Goal: Transaction & Acquisition: Purchase product/service

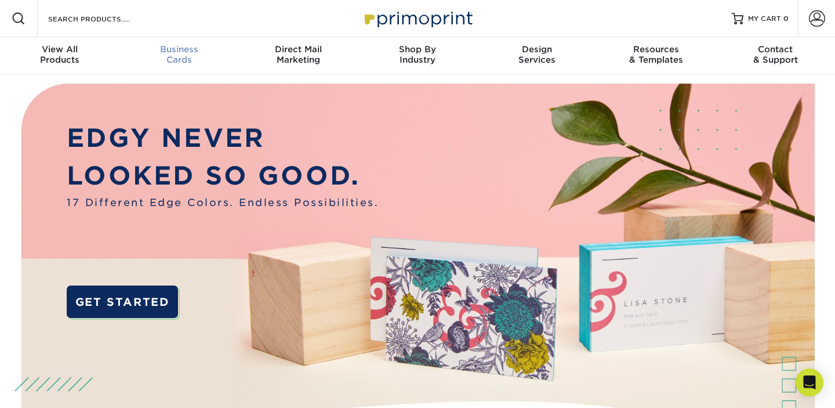
click at [184, 58] on div "Business Cards" at bounding box center [178, 54] width 119 height 21
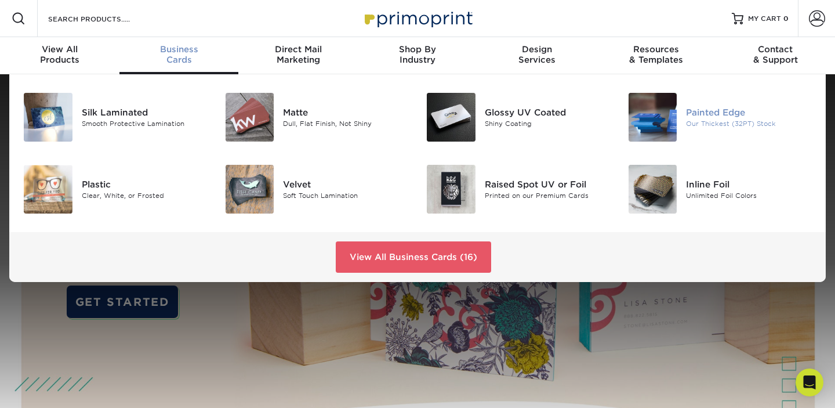
click at [666, 111] on img at bounding box center [653, 117] width 49 height 49
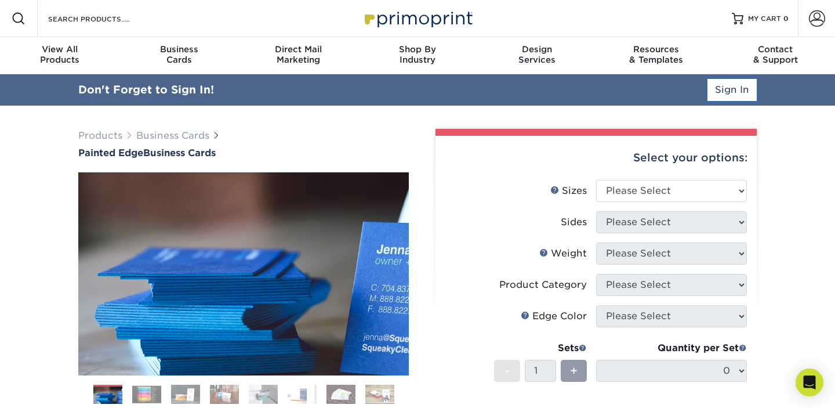
click at [729, 88] on link "Sign In" at bounding box center [732, 90] width 49 height 22
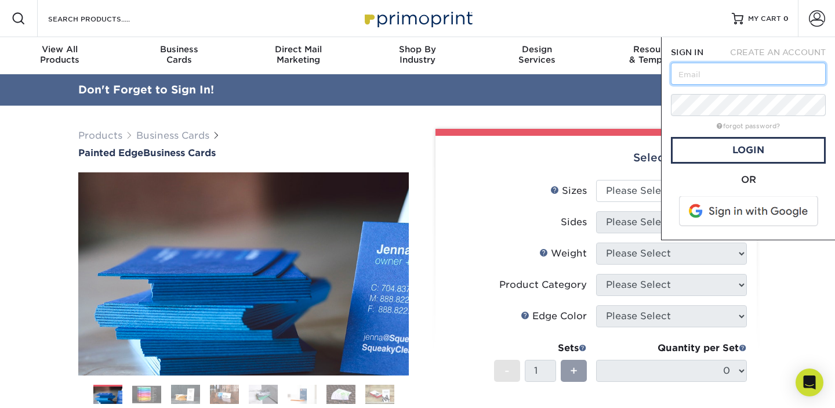
click at [724, 74] on input "text" at bounding box center [748, 74] width 155 height 22
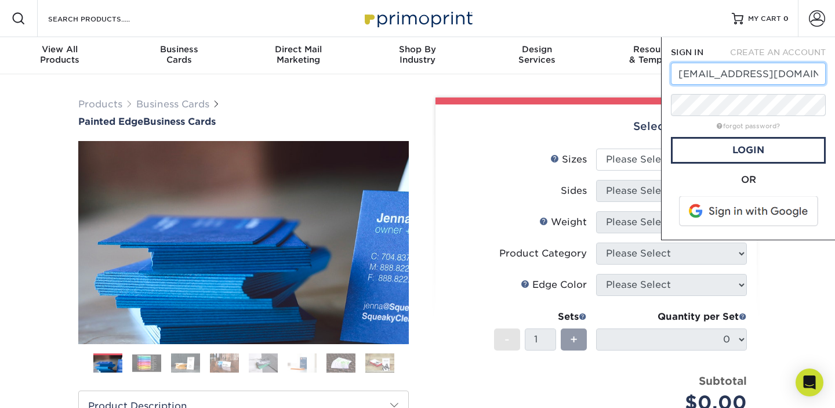
type input "[EMAIL_ADDRESS][DOMAIN_NAME]"
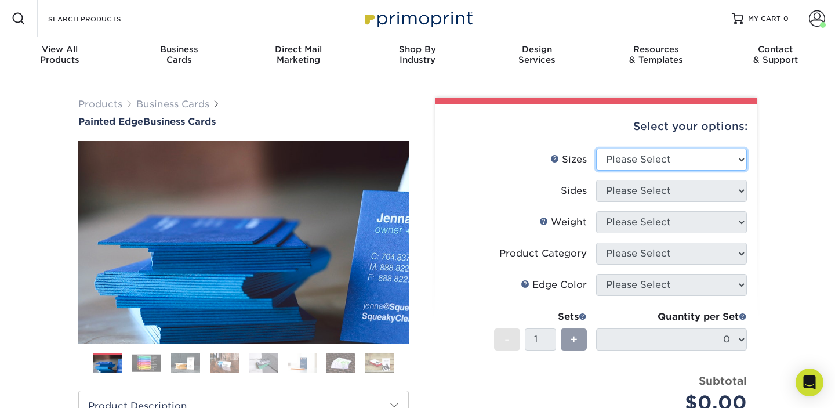
click at [626, 155] on select "Please Select 2" x 3.5" - Standard 2.125" x 3.375" - European 2.5" x 2.5" - Squ…" at bounding box center [671, 159] width 151 height 22
select select "2.00x3.50"
click at [596, 148] on select "Please Select 2" x 3.5" - Standard 2.125" x 3.375" - European 2.5" x 2.5" - Squ…" at bounding box center [671, 159] width 151 height 22
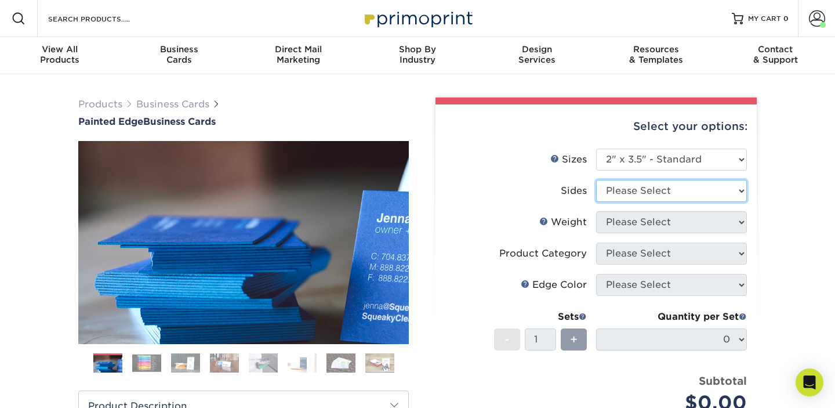
click at [654, 186] on select "Please Select Print Both Sides Print Front Only" at bounding box center [671, 191] width 151 height 22
select select "13abbda7-1d64-4f25-8bb2-c179b224825d"
click at [596, 180] on select "Please Select Print Both Sides Print Front Only" at bounding box center [671, 191] width 151 height 22
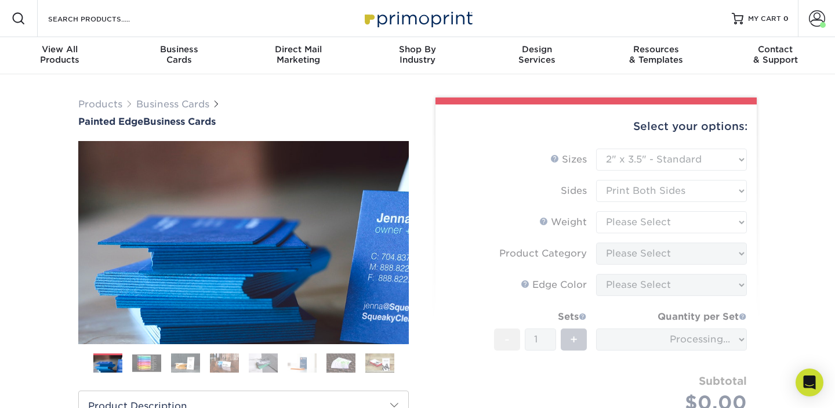
click at [660, 224] on form "Sizes Help Sizes Please Select 2" x 3.5" - Standard 2.125" x 3.375" - European …" at bounding box center [596, 294] width 303 height 292
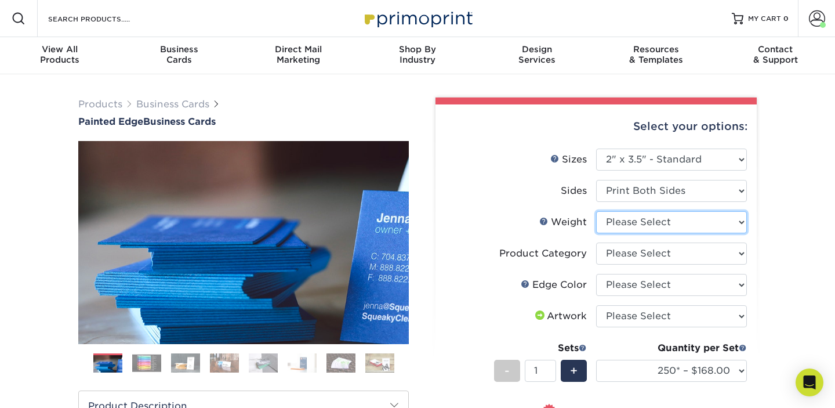
click at [659, 223] on select "Please Select 32PTUC" at bounding box center [671, 222] width 151 height 22
select select "32PTUC"
click at [596, 211] on select "Please Select 32PTUC" at bounding box center [671, 222] width 151 height 22
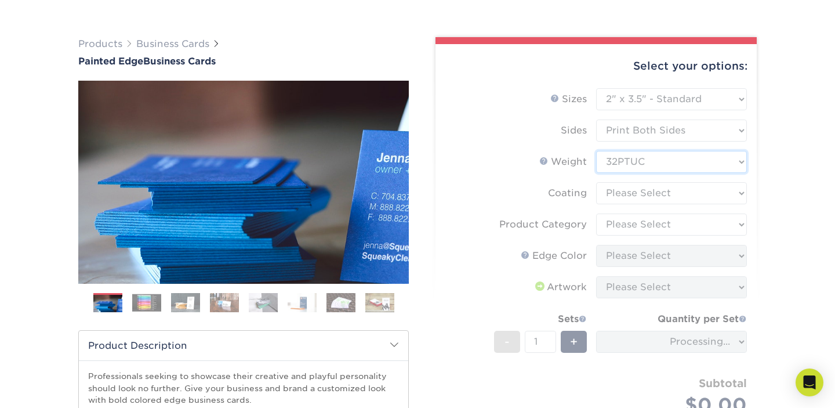
scroll to position [105, 0]
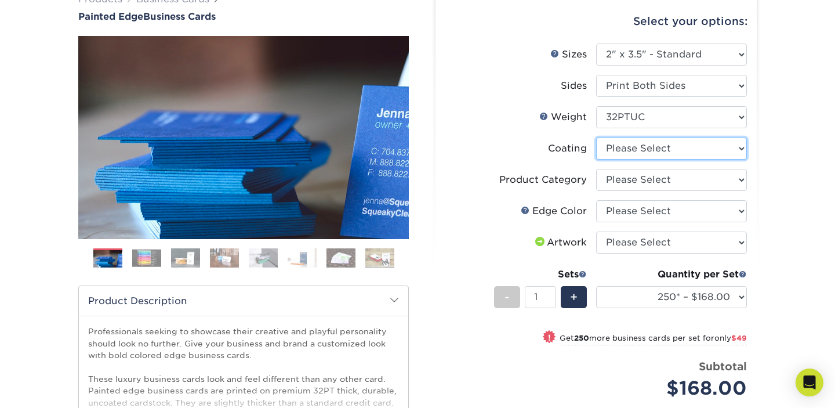
click at [696, 153] on select at bounding box center [671, 148] width 151 height 22
select select "3e7618de-abca-4bda-9f97-8b9129e913d8"
click at [596, 137] on select at bounding box center [671, 148] width 151 height 22
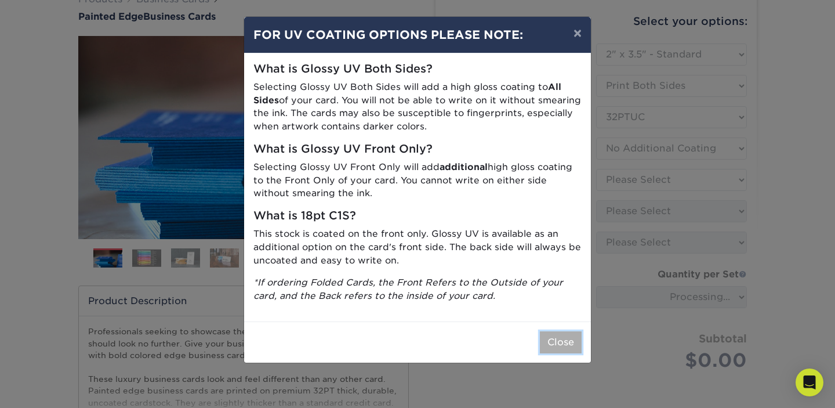
click at [561, 342] on button "Close" at bounding box center [561, 342] width 42 height 22
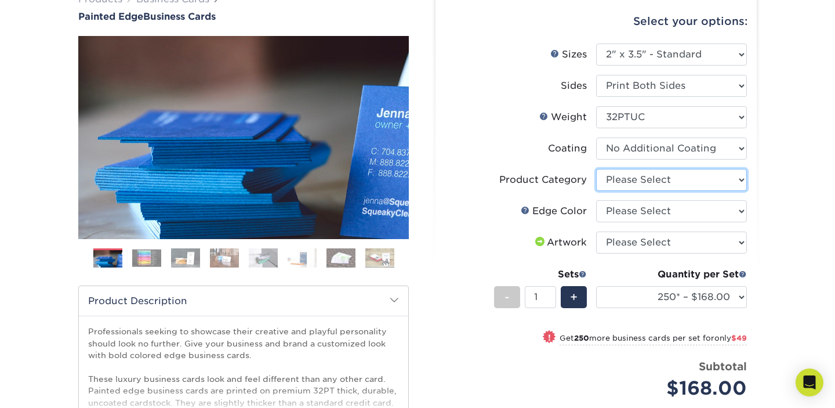
click at [670, 179] on select "Please Select Business Cards" at bounding box center [671, 180] width 151 height 22
select select "3b5148f1-0588-4f88-a218-97bcfdce65c1"
click at [596, 169] on select "Please Select Business Cards" at bounding box center [671, 180] width 151 height 22
click at [671, 212] on select "Please Select Charcoal Black Brown Blue Pearlescent Blue Pearlescent Gold Pearl…" at bounding box center [671, 211] width 151 height 22
select select "1d2dc4a6-caa7-4e97-9ffb-823980241cde"
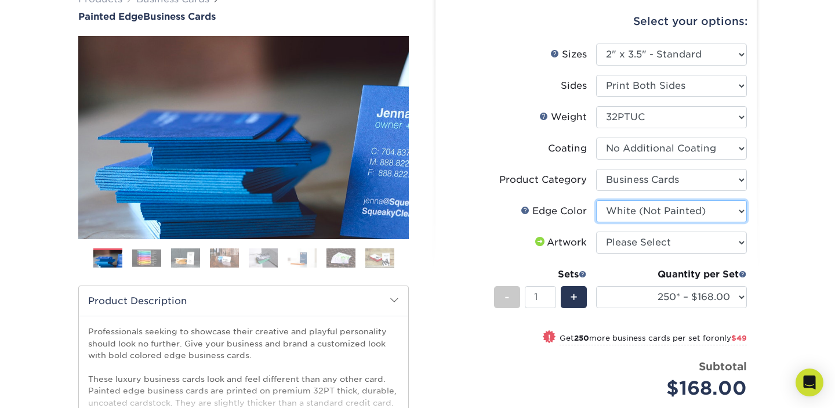
click at [596, 200] on select "Please Select Charcoal Black Brown Blue Pearlescent Blue Pearlescent Gold Pearl…" at bounding box center [671, 211] width 151 height 22
click at [145, 256] on img at bounding box center [146, 258] width 29 height 18
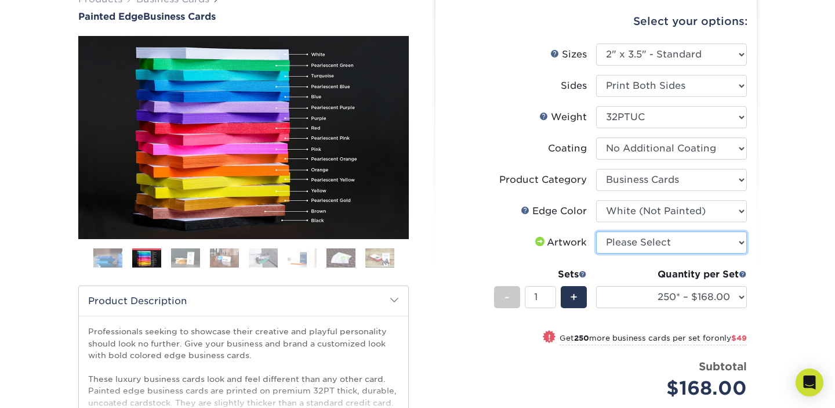
click at [698, 241] on select "Please Select I will upload files I need a design - $100" at bounding box center [671, 242] width 151 height 22
select select "upload"
click at [596, 231] on select "Please Select I will upload files I need a design - $100" at bounding box center [671, 242] width 151 height 22
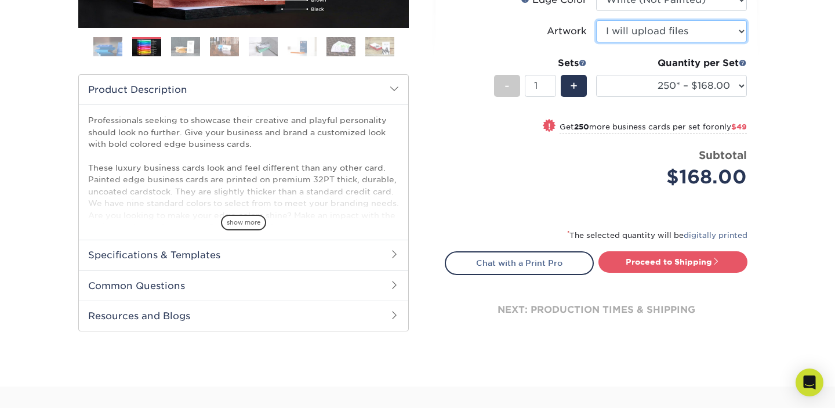
scroll to position [324, 0]
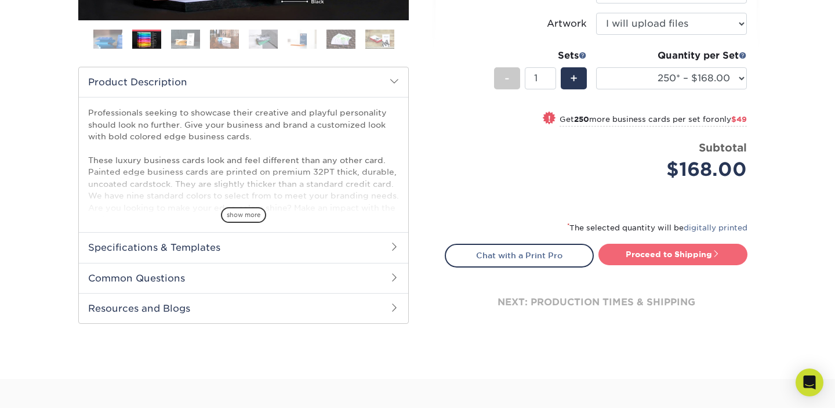
click at [694, 255] on link "Proceed to Shipping" at bounding box center [673, 254] width 149 height 21
type input "Set 1"
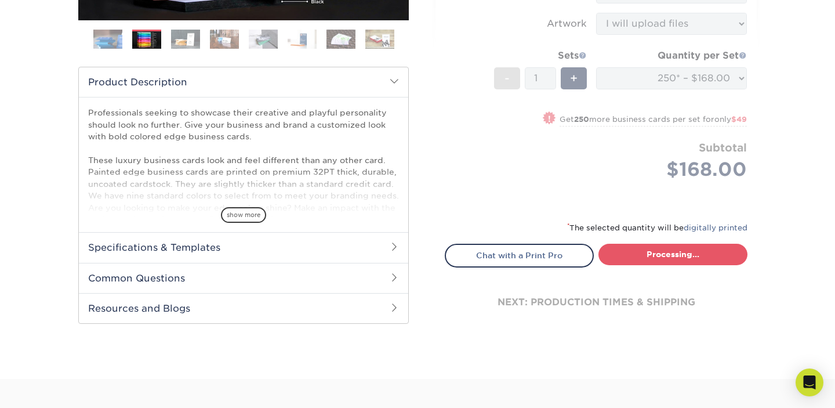
select select "b1d50ed3-fc81-464d-a1d8-d1915fbce704"
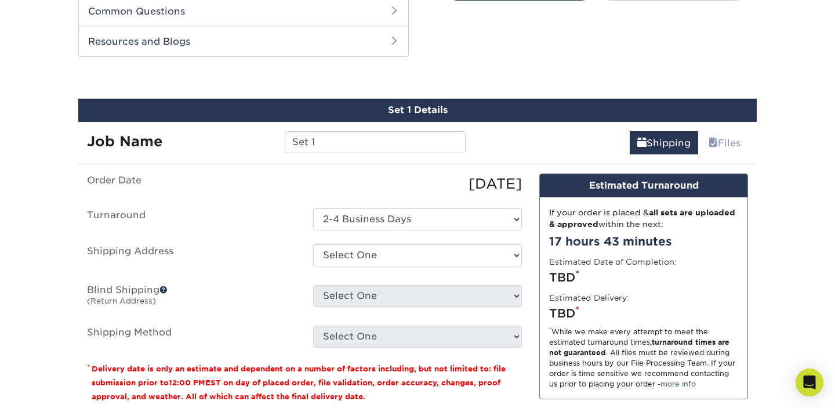
scroll to position [599, 0]
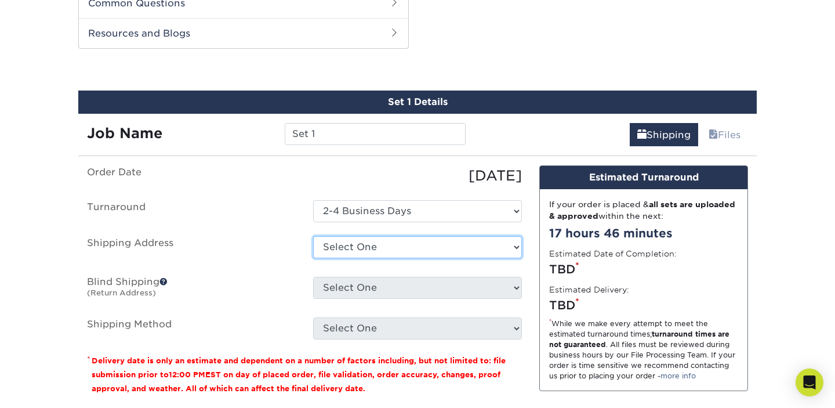
click at [424, 241] on select "Select One 3578 HAYDEN AVE, CULVER CITY, CA 3578 Hayden Ave, Culver City, CA 70…" at bounding box center [417, 247] width 209 height 22
select select "283692"
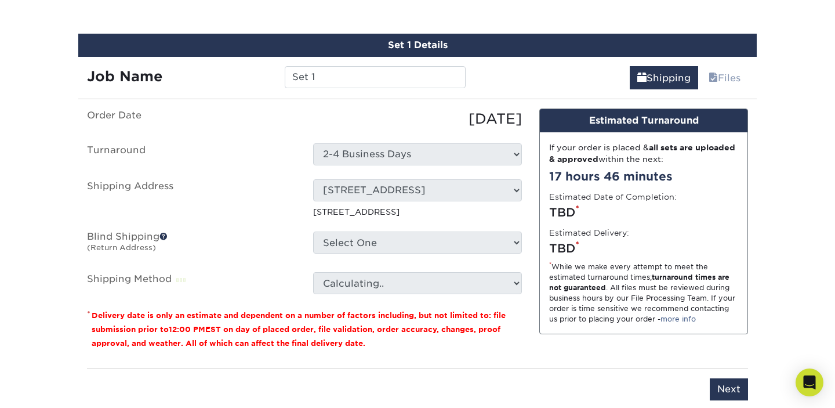
scroll to position [666, 0]
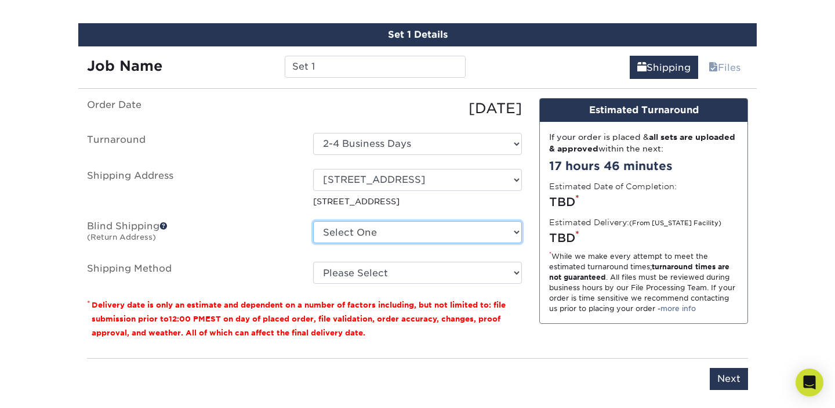
click at [429, 233] on select "Select One 3578 HAYDEN AVE, CULVER CITY, CA 3578 Hayden Ave, Culver City, CA 70…" at bounding box center [417, 232] width 209 height 22
click at [313, 221] on select "Select One 3578 HAYDEN AVE, CULVER CITY, CA 3578 Hayden Ave, Culver City, CA 70…" at bounding box center [417, 232] width 209 height 22
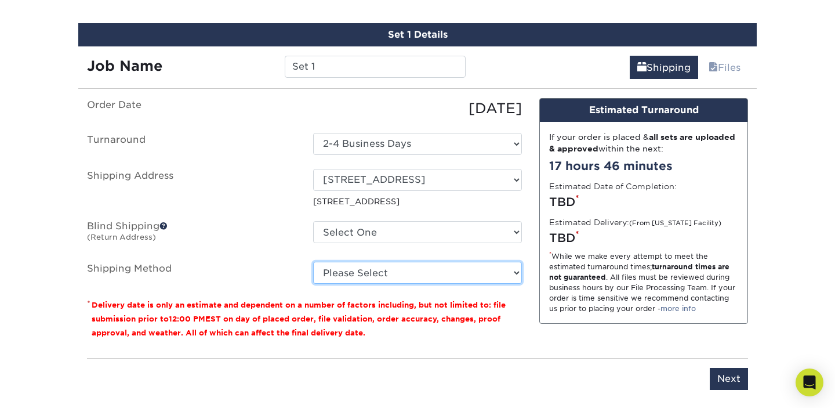
click at [501, 271] on select "Please Select Ground Shipping (+$7.84) 3 Day Shipping Service (+$20.60) 2 Day A…" at bounding box center [417, 273] width 209 height 22
click at [313, 262] on select "Please Select Ground Shipping (+$7.84) 3 Day Shipping Service (+$20.60) 2 Day A…" at bounding box center [417, 273] width 209 height 22
click at [499, 265] on select "Please Select Ground Shipping (+$7.84) 3 Day Shipping Service (+$20.60) 2 Day A…" at bounding box center [417, 273] width 209 height 22
click at [313, 262] on select "Please Select Ground Shipping (+$7.84) 3 Day Shipping Service (+$20.60) 2 Day A…" at bounding box center [417, 273] width 209 height 22
click at [514, 273] on select "Please Select Ground Shipping (+$7.84) 3 Day Shipping Service (+$20.60) 2 Day A…" at bounding box center [417, 273] width 209 height 22
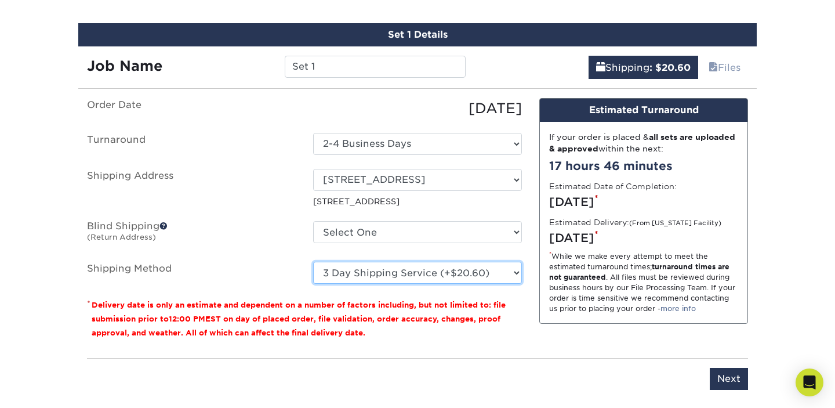
select select "02"
click at [313, 262] on select "Please Select Ground Shipping (+$7.84) 3 Day Shipping Service (+$20.60) 2 Day A…" at bounding box center [417, 273] width 209 height 22
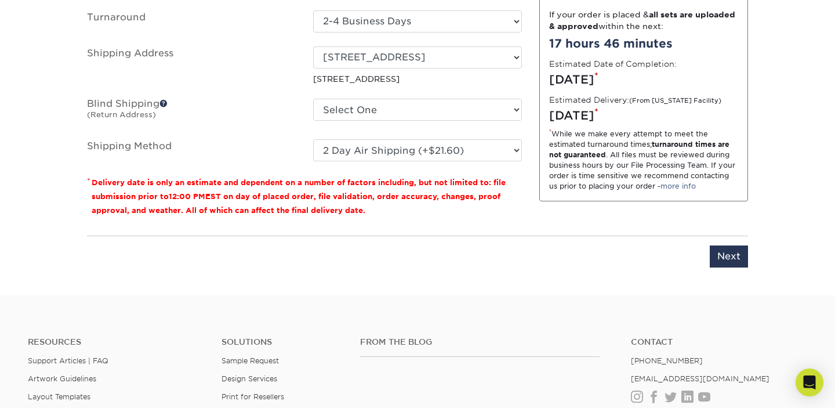
scroll to position [789, 0]
click at [730, 258] on input "Next" at bounding box center [729, 255] width 38 height 22
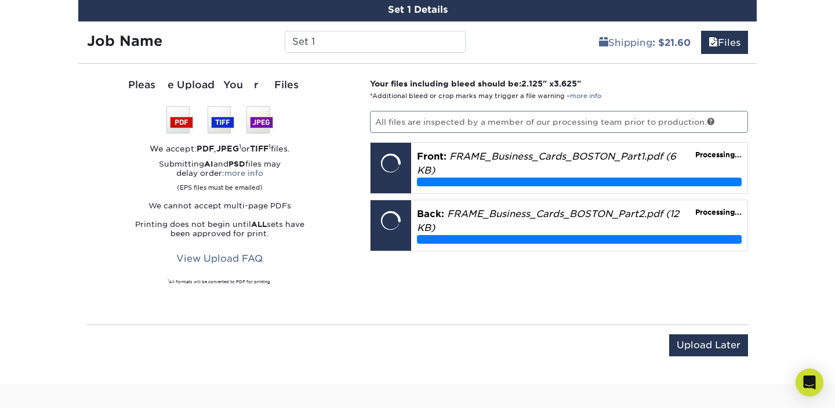
scroll to position [692, 0]
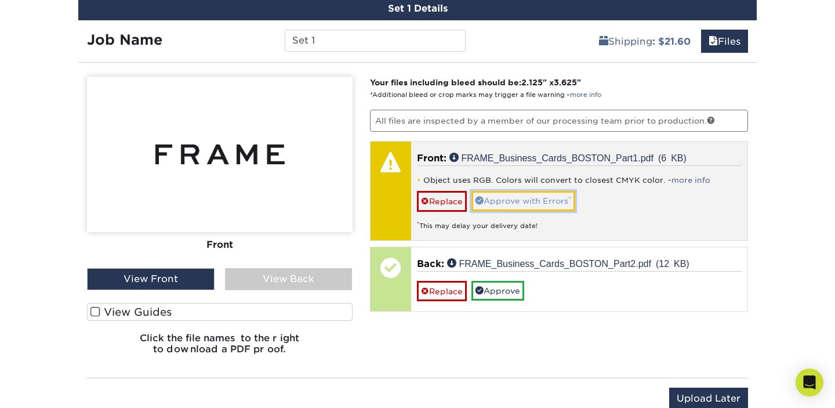
click at [539, 202] on link "Approve with Errors *" at bounding box center [524, 201] width 104 height 20
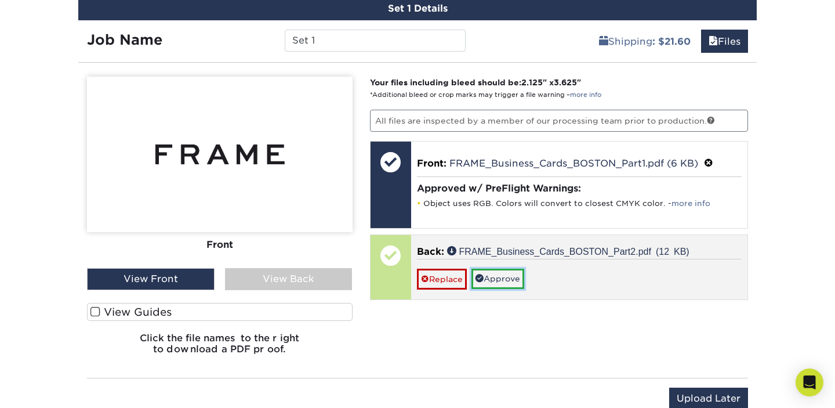
drag, startPoint x: 505, startPoint y: 273, endPoint x: 511, endPoint y: 274, distance: 6.5
click at [505, 273] on link "Approve" at bounding box center [498, 279] width 53 height 20
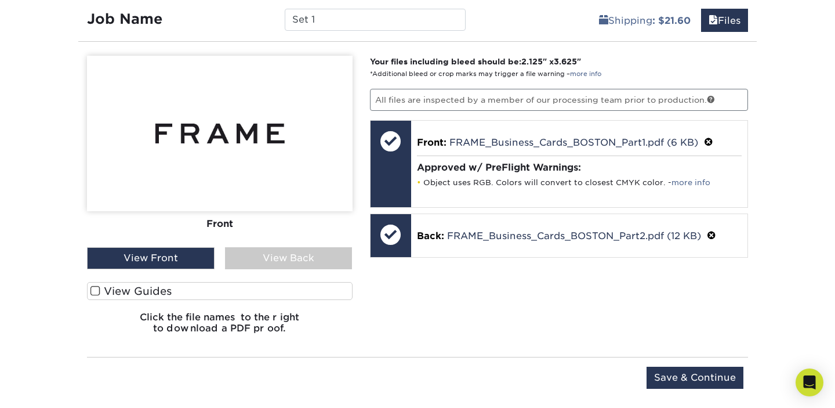
scroll to position [717, 0]
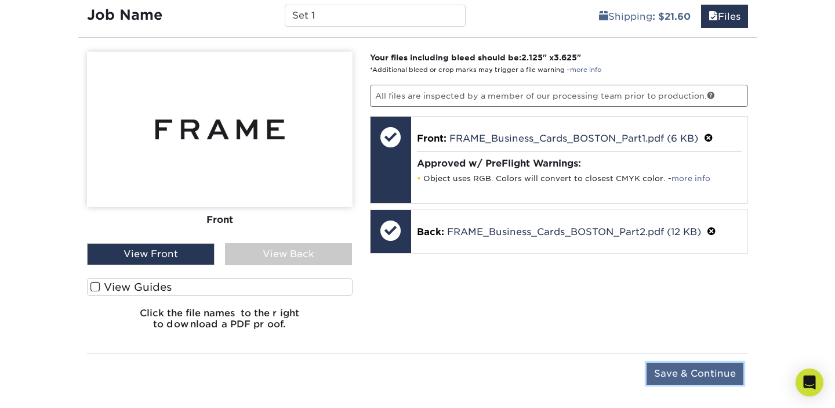
click at [694, 371] on input "Save & Continue" at bounding box center [695, 373] width 97 height 22
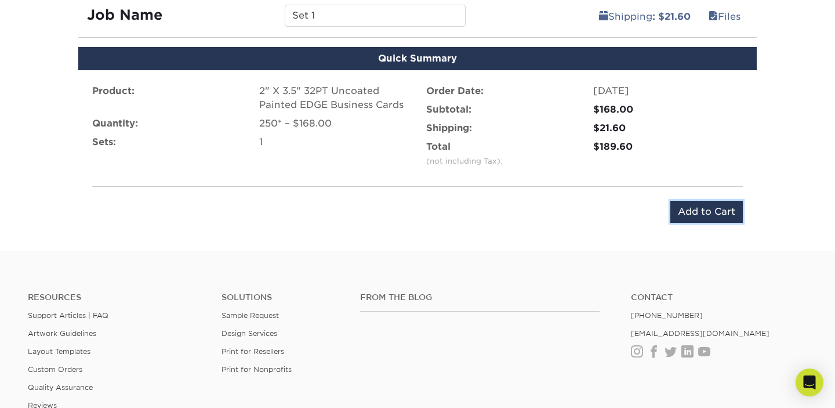
click at [733, 217] on input "Add to Cart" at bounding box center [706, 212] width 72 height 22
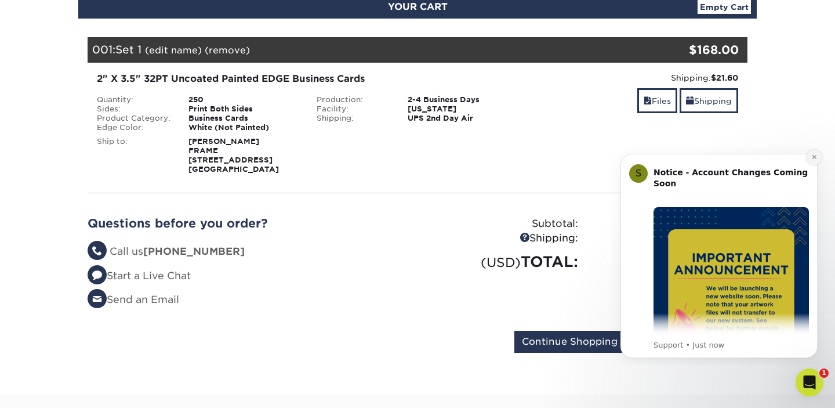
click at [811, 159] on icon "Dismiss notification" at bounding box center [814, 157] width 6 height 6
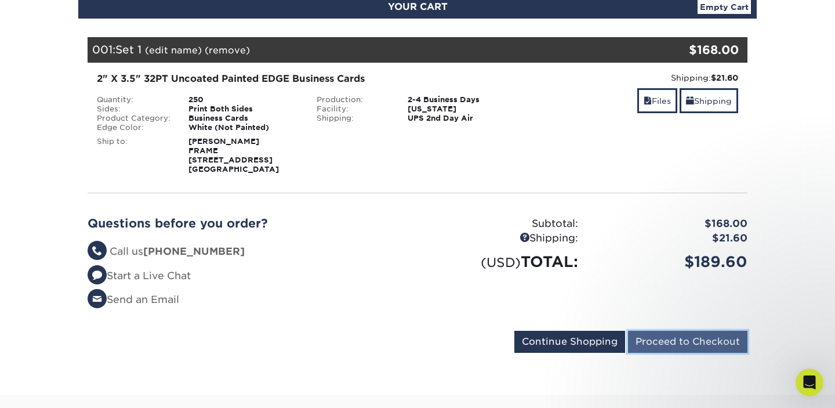
click at [694, 342] on input "Proceed to Checkout" at bounding box center [687, 342] width 119 height 22
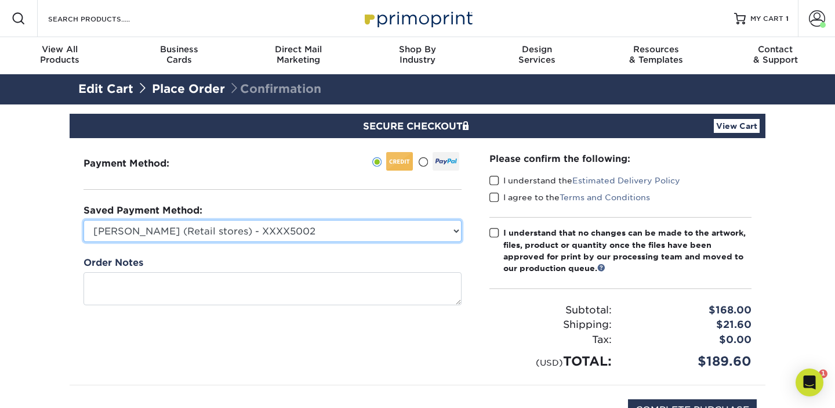
click at [456, 231] on select "Amanda Cotler (Retail stores) - XXXX5002 American Express - XXXX1002 New Credit…" at bounding box center [273, 231] width 378 height 22
select select "75021"
click at [84, 220] on select "Amanda Cotler (Retail stores) - XXXX5002 American Express - XXXX1002 New Credit…" at bounding box center [273, 231] width 378 height 22
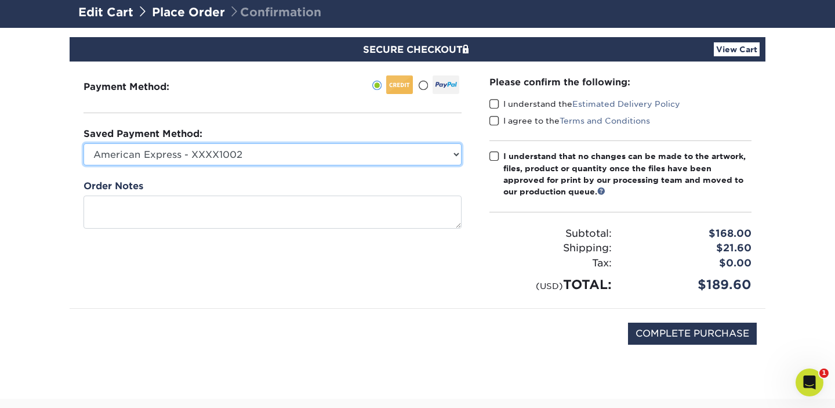
scroll to position [79, 0]
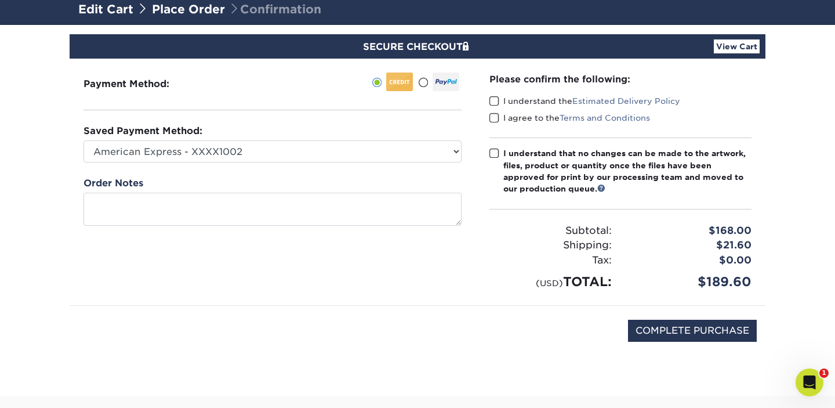
drag, startPoint x: 485, startPoint y: 267, endPoint x: 505, endPoint y: 204, distance: 66.6
click at [485, 267] on div "Please confirm the following: I understand the Estimated Delivery Policy I agre…" at bounding box center [621, 182] width 290 height 246
click at [491, 103] on span at bounding box center [495, 101] width 10 height 11
click at [0, 0] on input "I understand the Estimated Delivery Policy" at bounding box center [0, 0] width 0 height 0
click at [495, 113] on span at bounding box center [495, 118] width 10 height 11
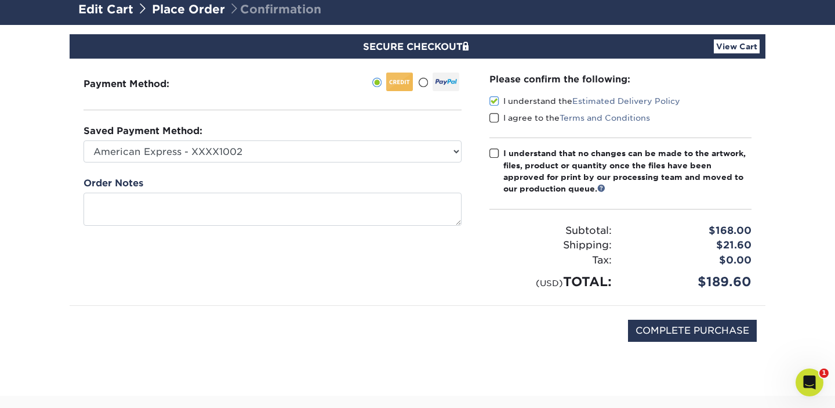
click at [0, 0] on input "I agree to the Terms and Conditions" at bounding box center [0, 0] width 0 height 0
drag, startPoint x: 494, startPoint y: 153, endPoint x: 511, endPoint y: 168, distance: 23.0
click at [494, 153] on span at bounding box center [495, 153] width 10 height 11
click at [0, 0] on input "I understand that no changes can be made to the artwork, files, product or quan…" at bounding box center [0, 0] width 0 height 0
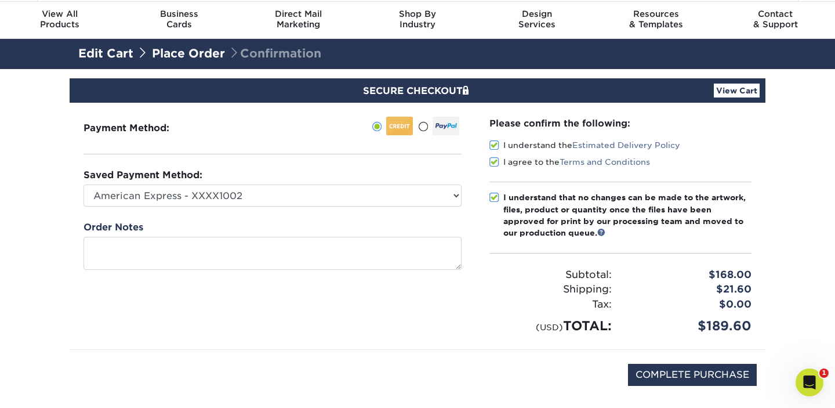
scroll to position [9, 0]
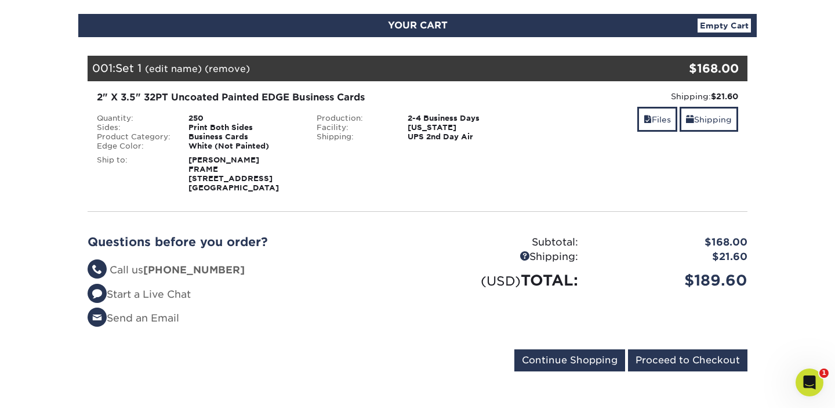
scroll to position [134, 0]
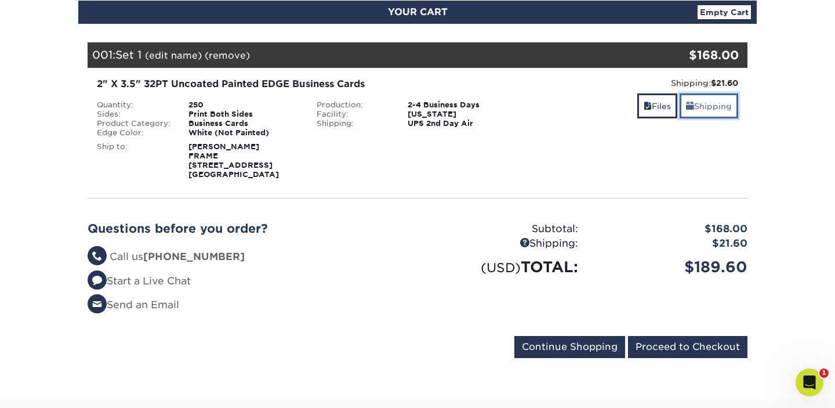
click at [712, 104] on link "Shipping" at bounding box center [709, 105] width 59 height 25
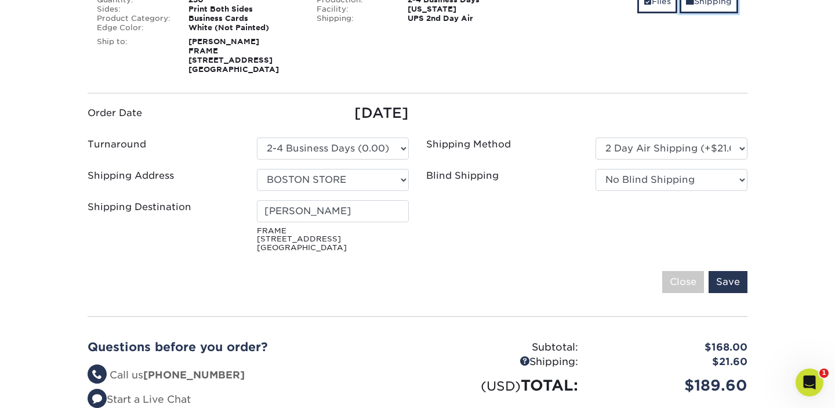
scroll to position [234, 0]
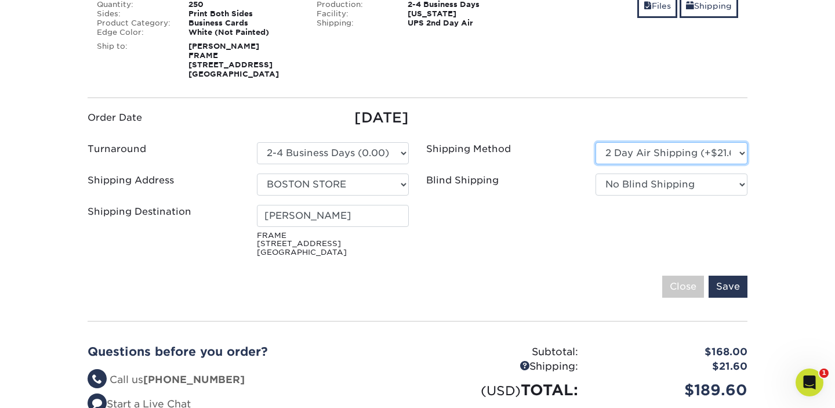
click at [742, 153] on select "Please Select Ground Shipping (+$7.84) 3 Day Shipping Service (+$20.60) 2 Day A…" at bounding box center [672, 153] width 152 height 22
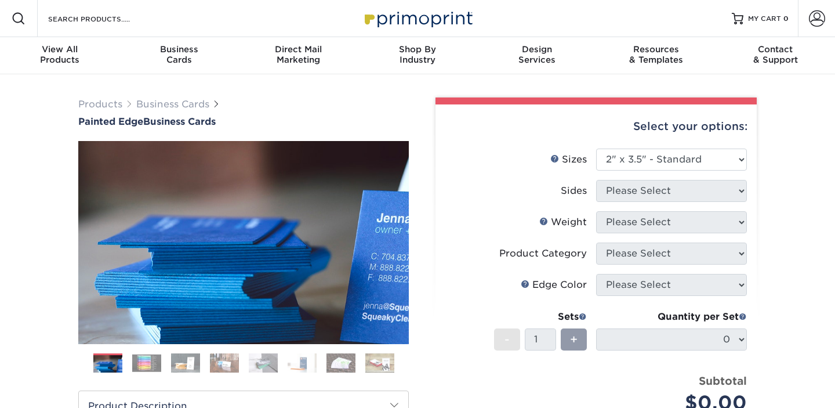
select select "2.00x3.50"
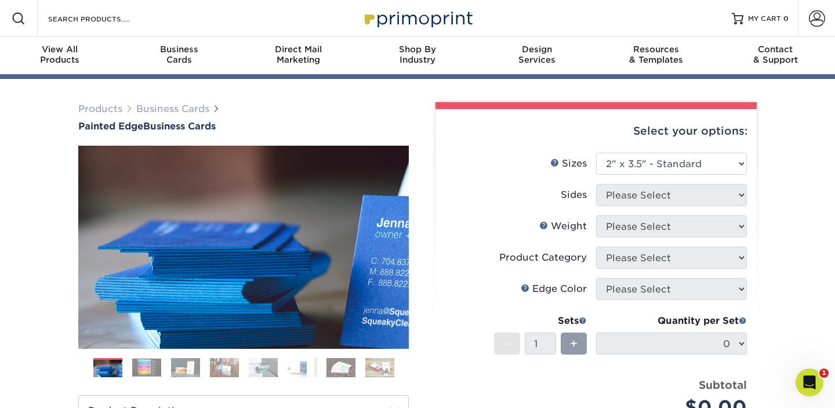
click at [534, 215] on label "Weight Help Weight" at bounding box center [520, 226] width 151 height 22
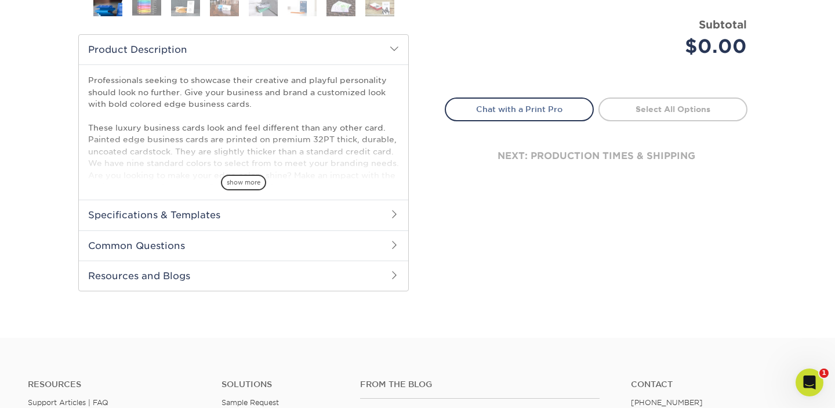
scroll to position [280, 0]
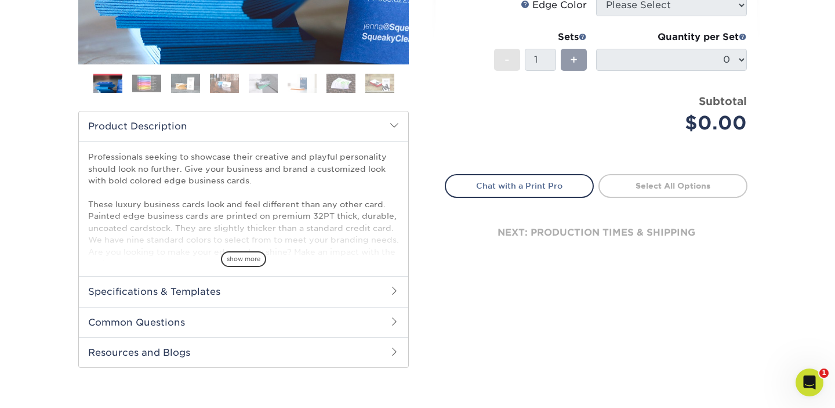
click at [230, 255] on span "show more" at bounding box center [243, 259] width 45 height 16
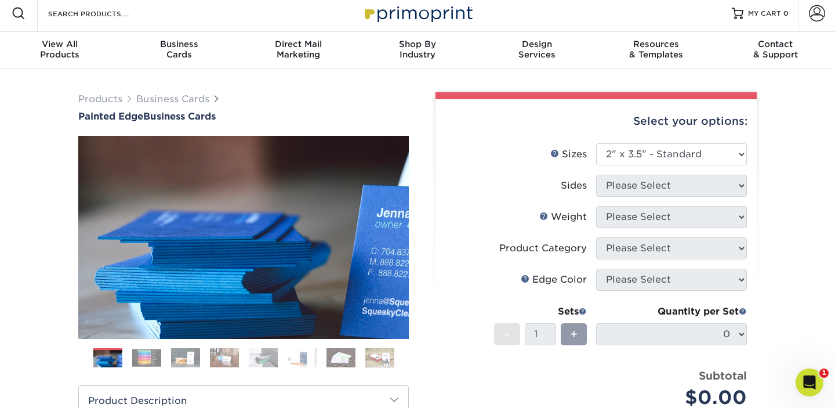
scroll to position [0, 0]
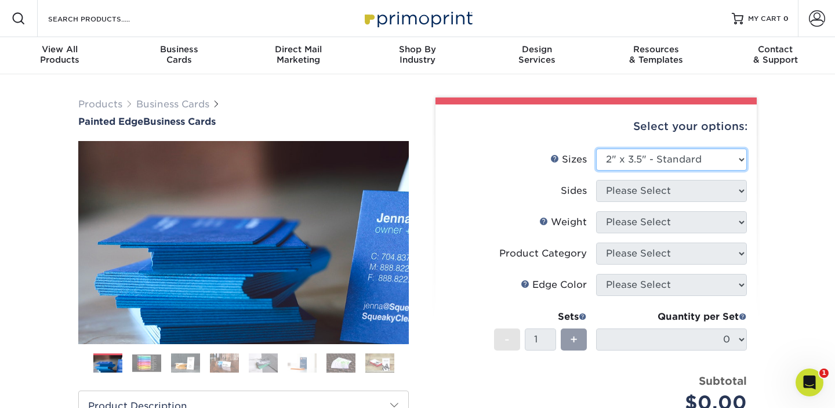
click at [653, 160] on select "Please Select 2" x 3.5" - Standard 2.125" x 3.375" - European 2.5" x 2.5" - Squ…" at bounding box center [671, 159] width 151 height 22
click at [596, 148] on select "Please Select 2" x 3.5" - Standard 2.125" x 3.375" - European 2.5" x 2.5" - Squ…" at bounding box center [671, 159] width 151 height 22
click at [698, 162] on select "Please Select 2" x 3.5" - Standard 2.125" x 3.375" - European 2.5" x 2.5" - Squ…" at bounding box center [671, 159] width 151 height 22
select select "2.00x3.50"
click at [596, 148] on select "Please Select 2" x 3.5" - Standard 2.125" x 3.375" - European 2.5" x 2.5" - Squ…" at bounding box center [671, 159] width 151 height 22
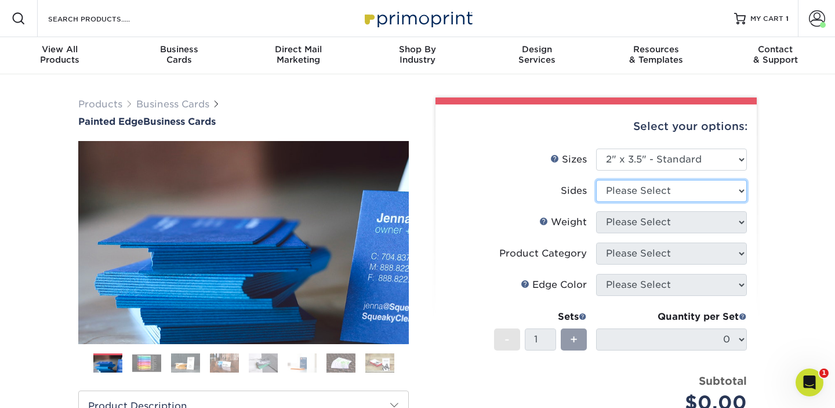
click at [695, 188] on select "Please Select Print Both Sides Print Front Only" at bounding box center [671, 191] width 151 height 22
select select "13abbda7-1d64-4f25-8bb2-c179b224825d"
click at [596, 180] on select "Please Select Print Both Sides Print Front Only" at bounding box center [671, 191] width 151 height 22
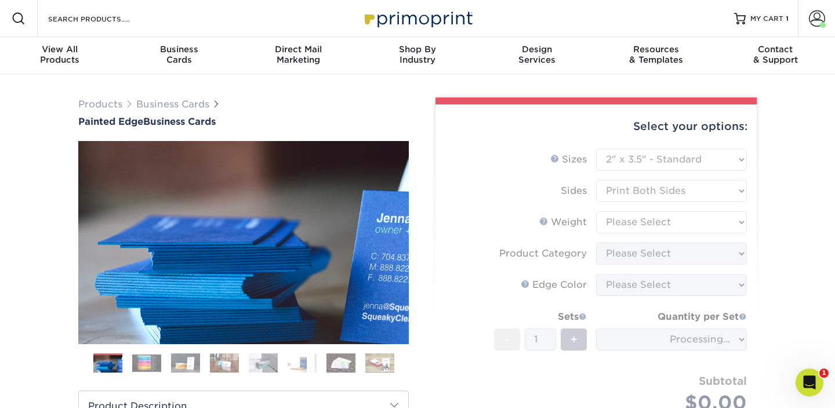
click at [695, 218] on form "Sizes Help Sizes Please Select 2" x 3.5" - Standard 2.125" x 3.375" - European …" at bounding box center [596, 294] width 303 height 292
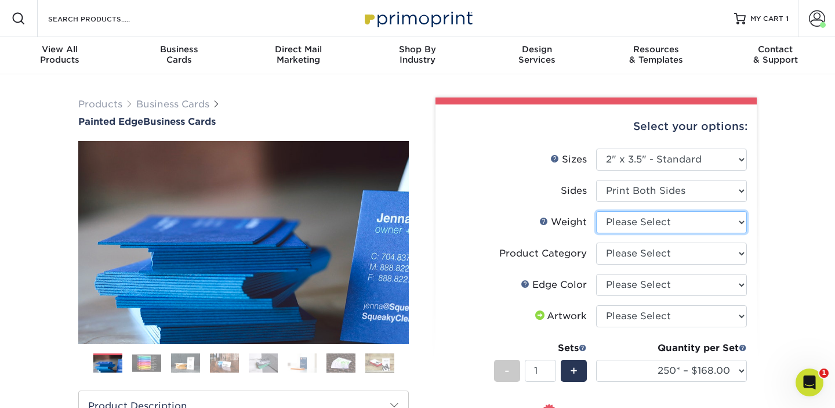
click at [649, 224] on select "Please Select 32PTUC" at bounding box center [671, 222] width 151 height 22
select select "32PTUC"
click at [596, 211] on select "Please Select 32PTUC" at bounding box center [671, 222] width 151 height 22
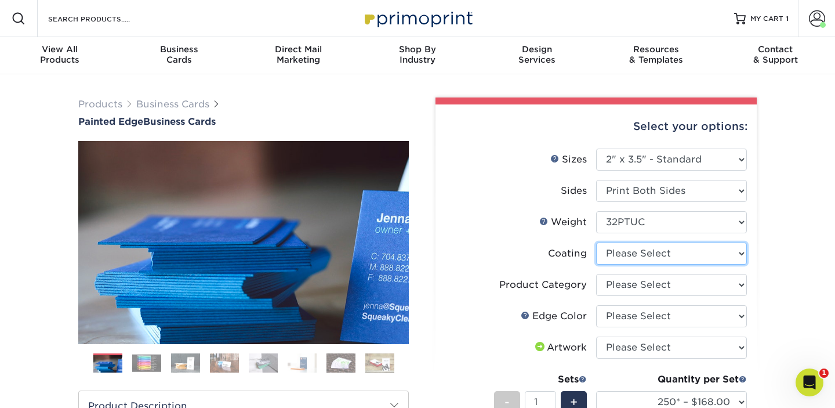
click at [657, 255] on select at bounding box center [671, 253] width 151 height 22
select select "3e7618de-abca-4bda-9f97-8b9129e913d8"
click at [596, 242] on select at bounding box center [671, 253] width 151 height 22
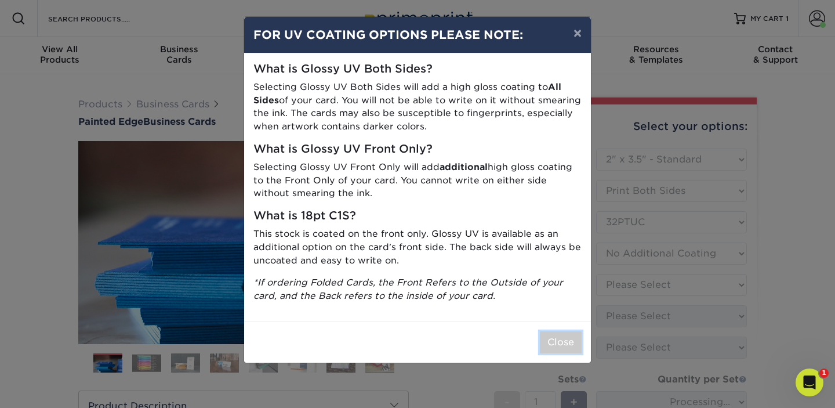
click at [564, 342] on button "Close" at bounding box center [561, 342] width 42 height 22
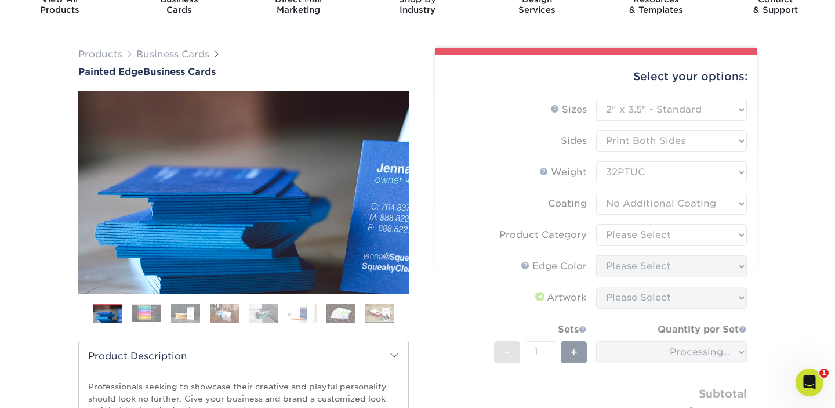
scroll to position [52, 0]
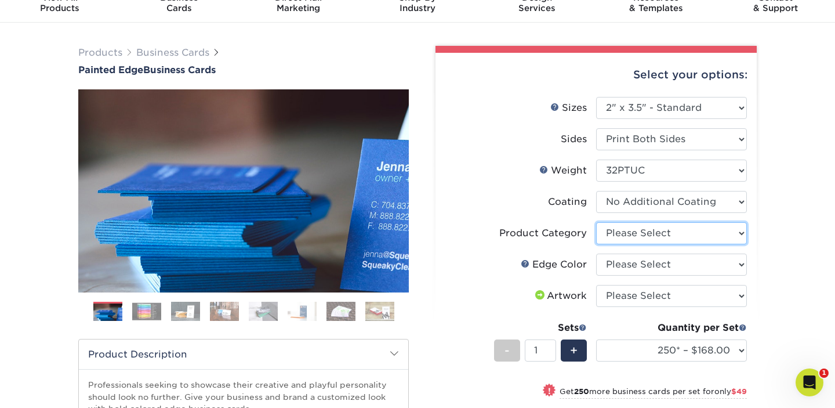
click at [660, 234] on select "Please Select Business Cards" at bounding box center [671, 233] width 151 height 22
select select "3b5148f1-0588-4f88-a218-97bcfdce65c1"
click at [596, 222] on select "Please Select Business Cards" at bounding box center [671, 233] width 151 height 22
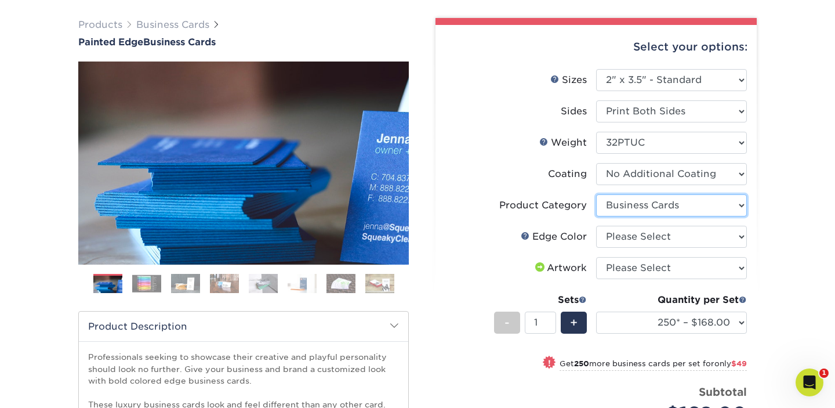
scroll to position [101, 0]
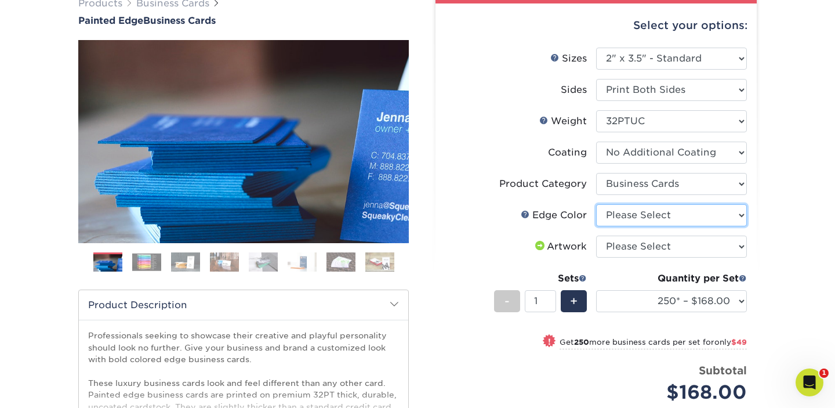
click at [663, 212] on select "Please Select Charcoal Black Brown Blue Pearlescent Blue Pearlescent Gold Pearl…" at bounding box center [671, 215] width 151 height 22
select select "1d2dc4a6-caa7-4e97-9ffb-823980241cde"
click at [596, 204] on select "Please Select Charcoal Black Brown Blue Pearlescent Blue Pearlescent Gold Pearl…" at bounding box center [671, 215] width 151 height 22
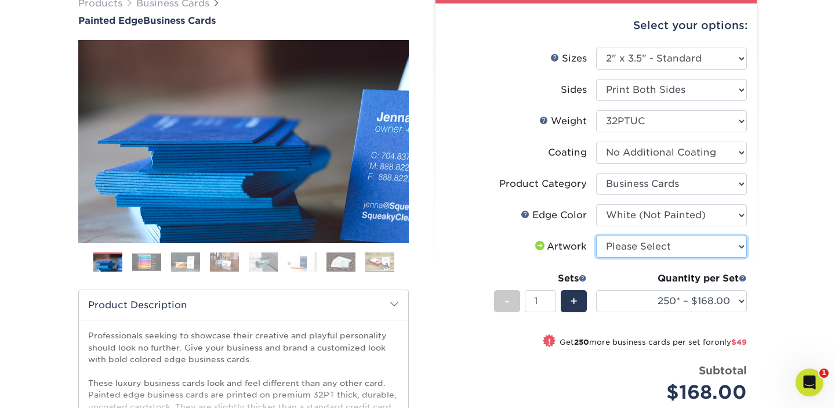
click at [666, 246] on select "Please Select I will upload files I need a design - $100" at bounding box center [671, 246] width 151 height 22
select select "upload"
click at [596, 235] on select "Please Select I will upload files I need a design - $100" at bounding box center [671, 246] width 151 height 22
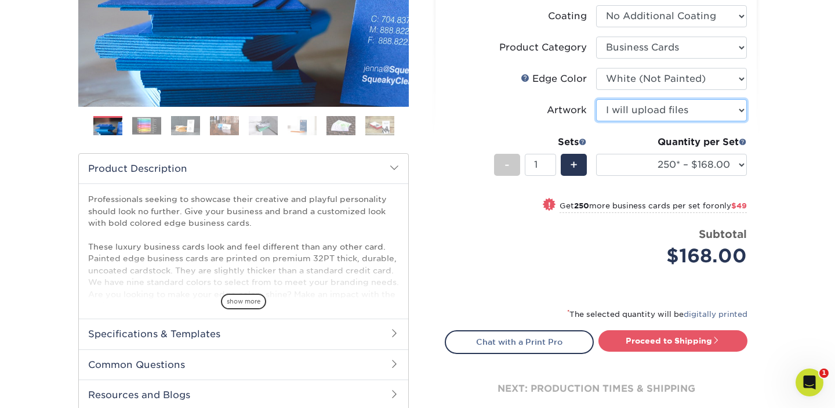
scroll to position [344, 0]
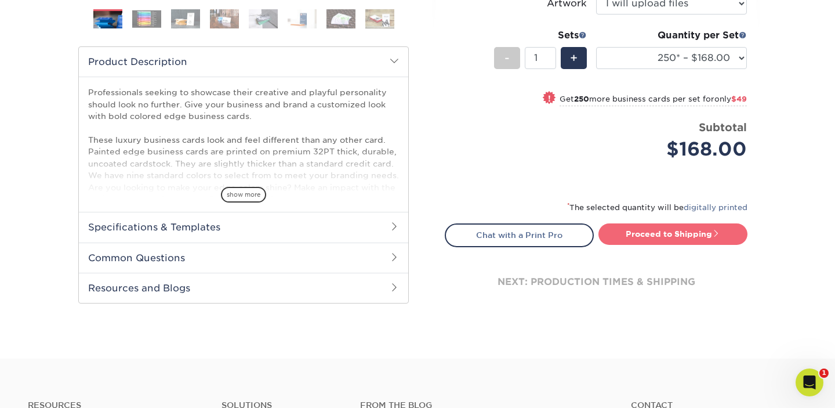
click at [667, 237] on link "Proceed to Shipping" at bounding box center [673, 233] width 149 height 21
type input "Set 1"
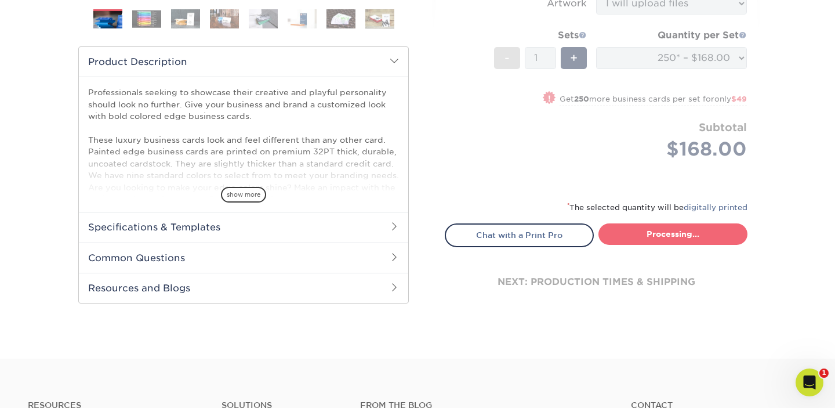
select select "b1d50ed3-fc81-464d-a1d8-d1915fbce704"
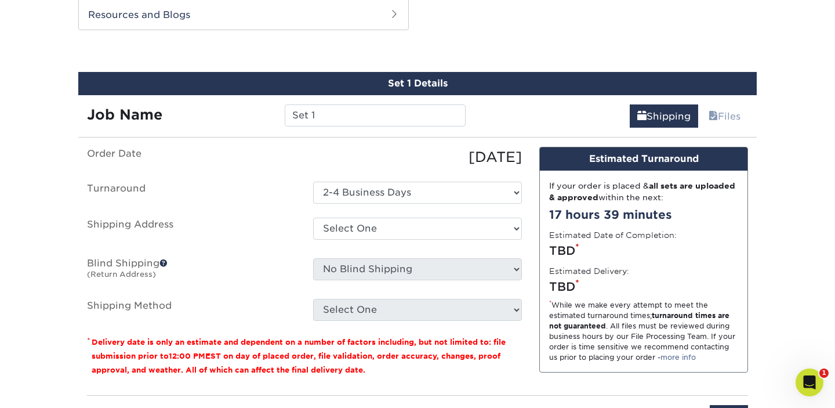
scroll to position [629, 0]
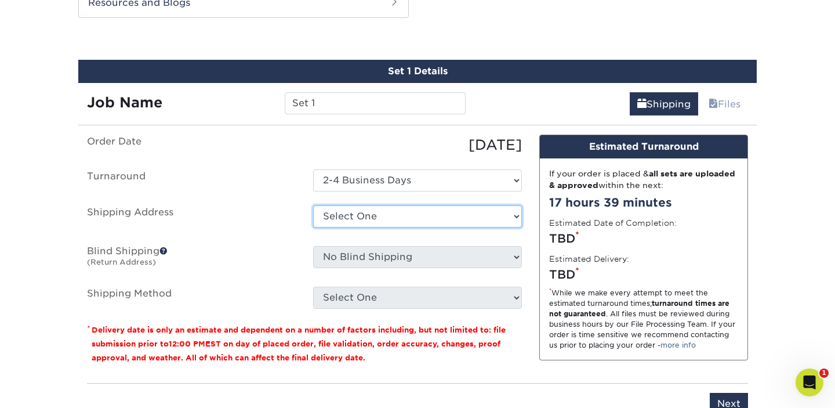
click at [498, 216] on select "Select One ASPEN FRAME STORE ASPEN STORE AUSTIN STORE BOSTON STORE DALLAS STORE…" at bounding box center [417, 216] width 209 height 22
select select "283692"
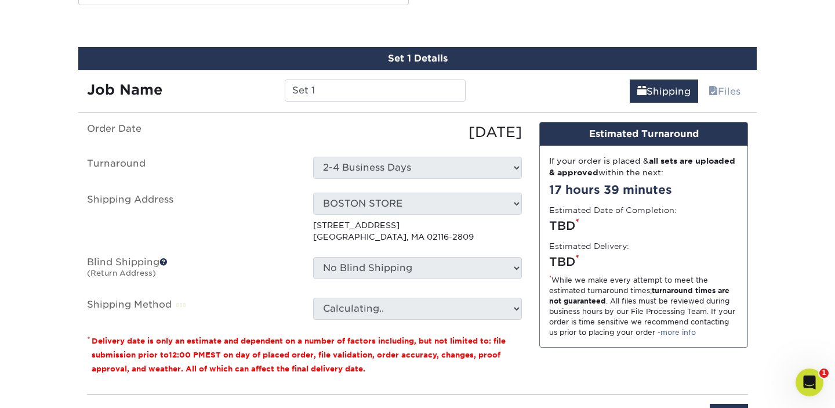
scroll to position [643, 0]
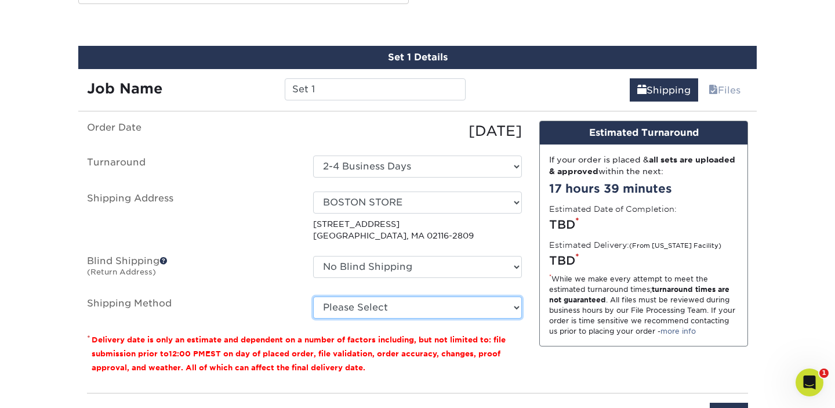
click at [514, 310] on select "Please Select Ground Shipping (+$7.84) 3 Day Shipping Service (+$20.60) 2 Day A…" at bounding box center [417, 307] width 209 height 22
click at [313, 296] on select "Please Select Ground Shipping (+$7.84) 3 Day Shipping Service (+$20.60) 2 Day A…" at bounding box center [417, 307] width 209 height 22
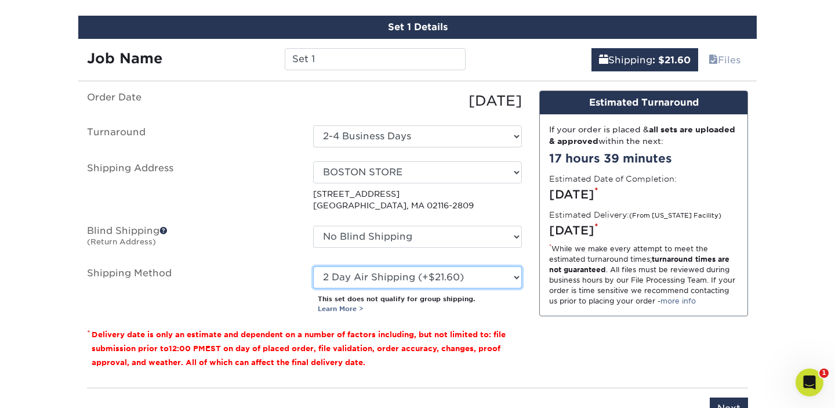
scroll to position [674, 0]
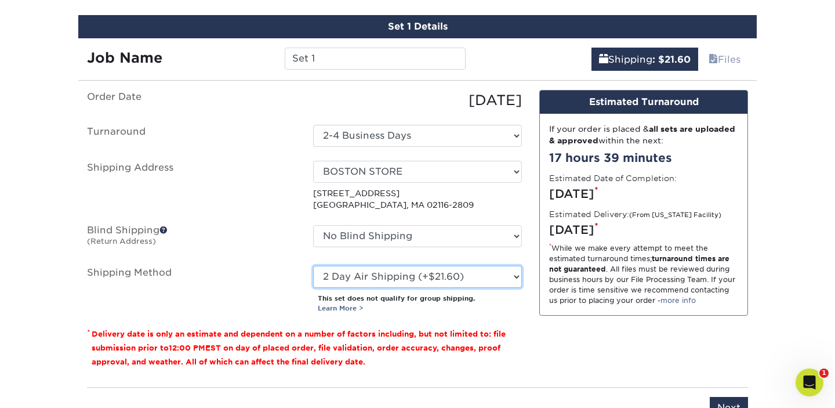
click at [510, 277] on select "Please Select Ground Shipping (+$7.84) 3 Day Shipping Service (+$20.60) 2 Day A…" at bounding box center [417, 277] width 209 height 22
select select "13"
click at [313, 266] on select "Please Select Ground Shipping (+$7.84) 3 Day Shipping Service (+$20.60) 2 Day A…" at bounding box center [417, 277] width 209 height 22
